Goal: Check status: Check status

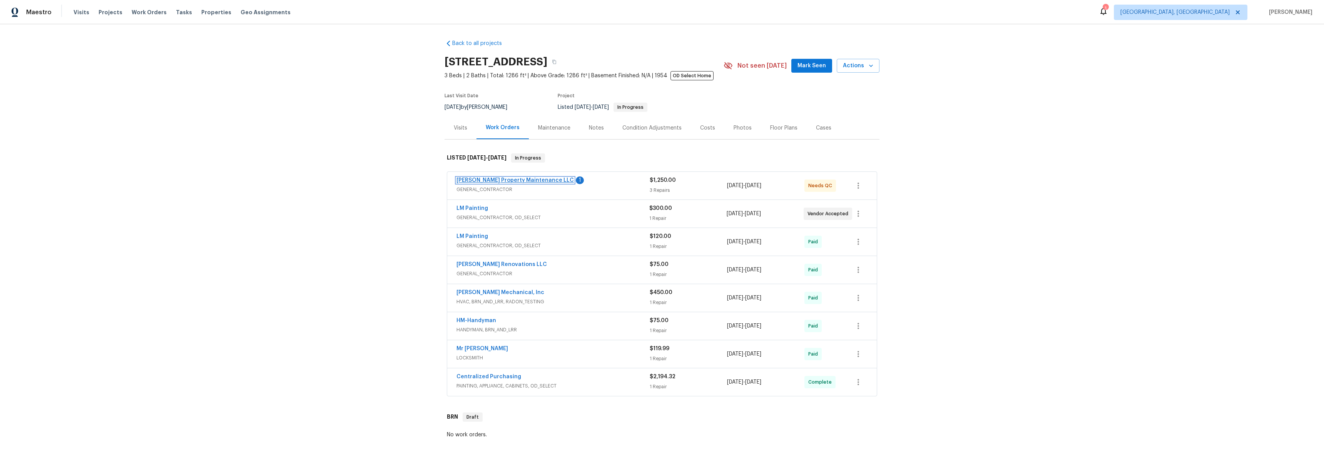
click at [483, 181] on link "[PERSON_NAME] Property Maintenance LLC" at bounding box center [514, 180] width 117 height 5
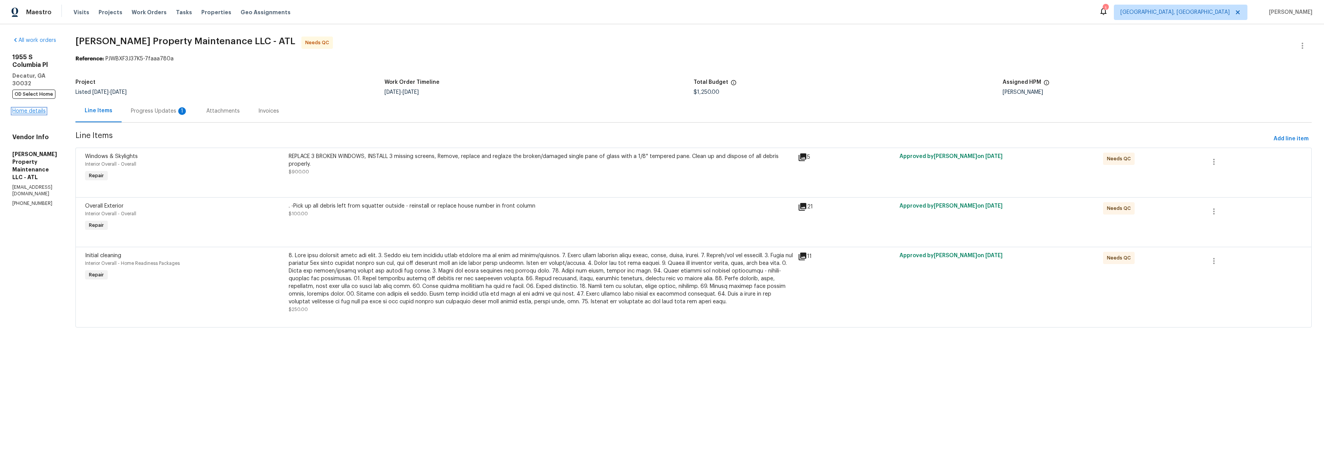
click at [34, 109] on link "Home details" at bounding box center [28, 111] width 33 height 5
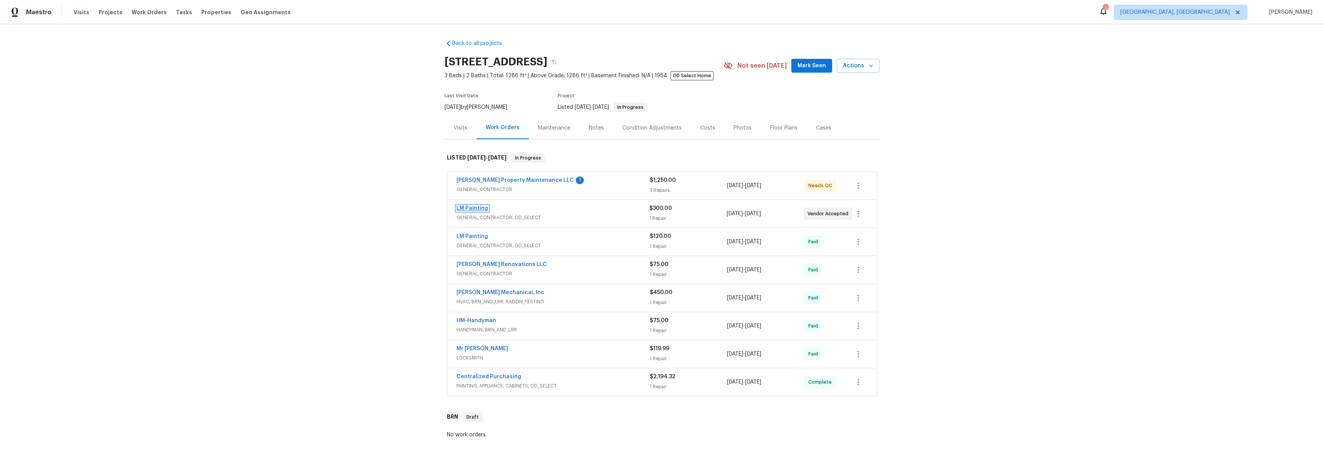
click at [462, 209] on link "LM Painting" at bounding box center [472, 208] width 32 height 5
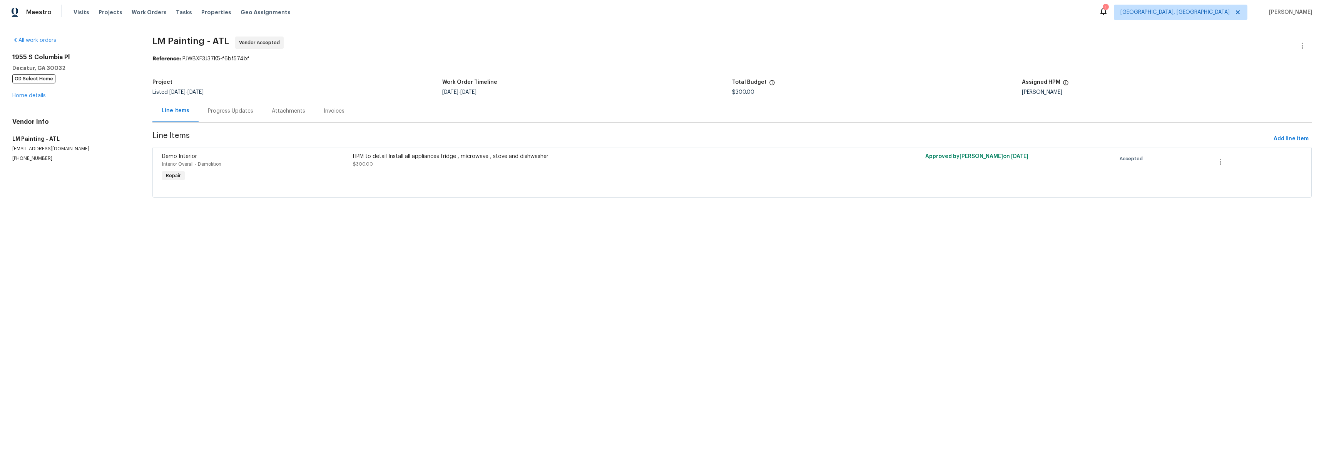
click at [249, 114] on div "Progress Updates" at bounding box center [230, 111] width 45 height 8
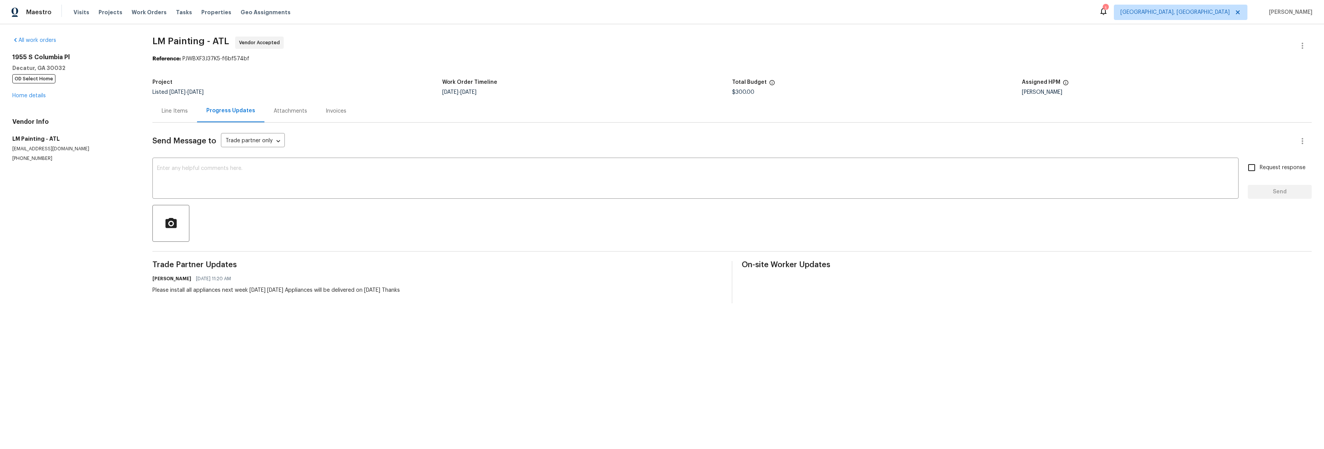
click at [274, 111] on div "Attachments" at bounding box center [290, 111] width 33 height 8
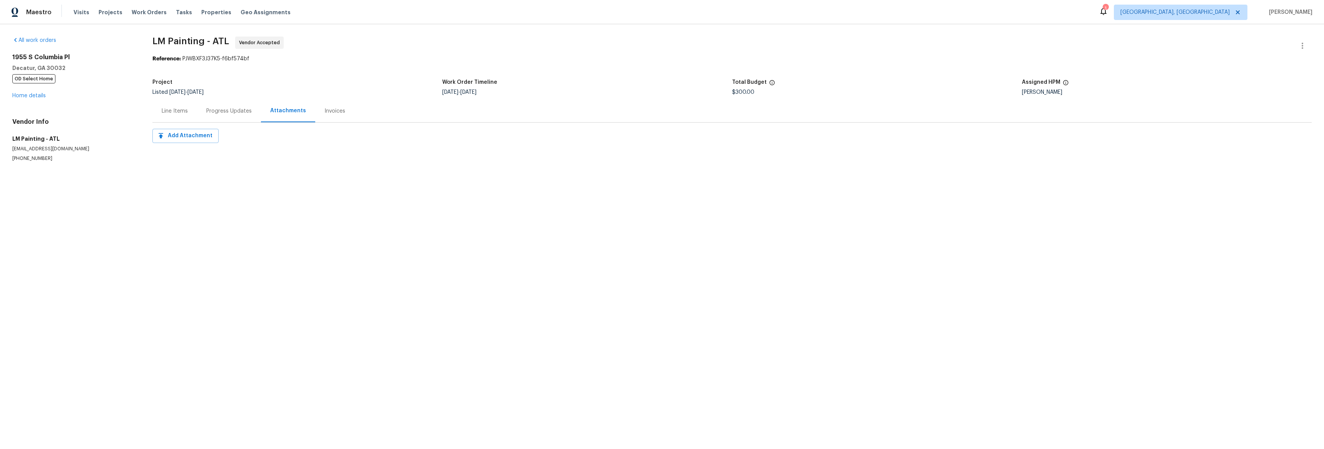
click at [174, 116] on div "Line Items" at bounding box center [174, 111] width 45 height 23
click at [238, 111] on div "Progress Updates" at bounding box center [230, 111] width 45 height 8
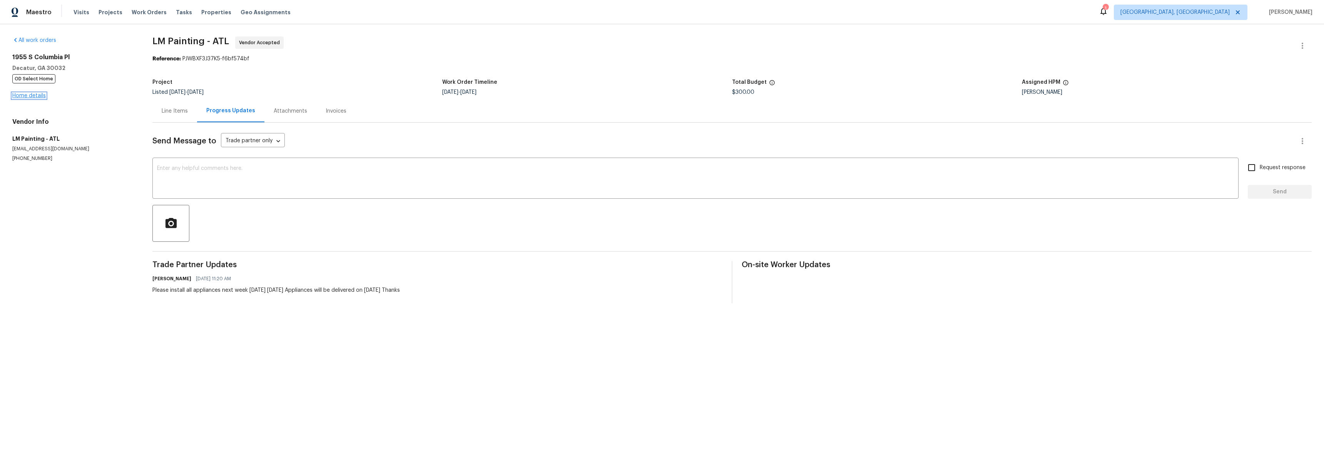
click at [35, 94] on link "Home details" at bounding box center [28, 95] width 33 height 5
